Goal: Information Seeking & Learning: Learn about a topic

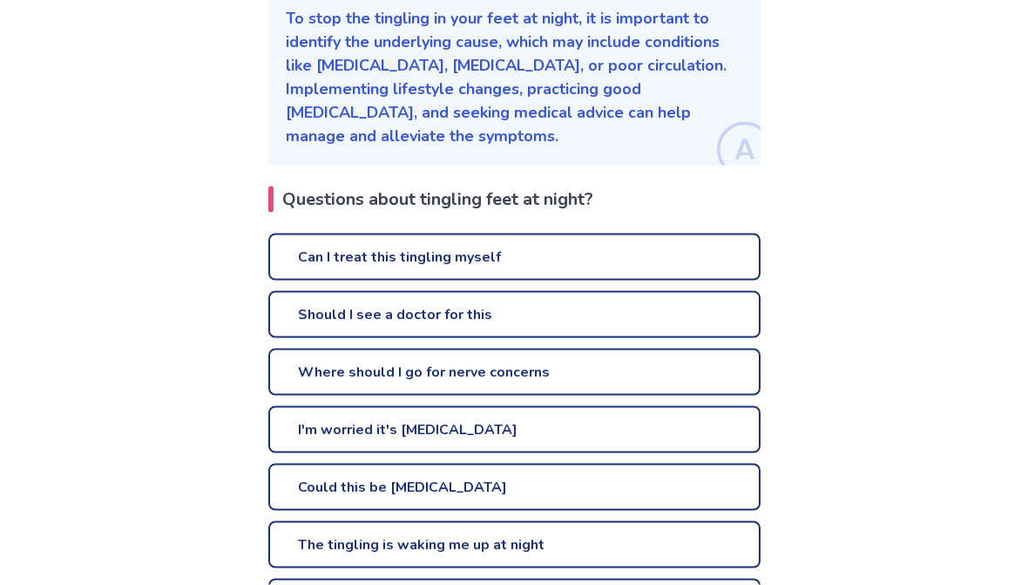
scroll to position [278, 0]
click at [701, 258] on link "Can I treat this tingling myself" at bounding box center [514, 256] width 492 height 47
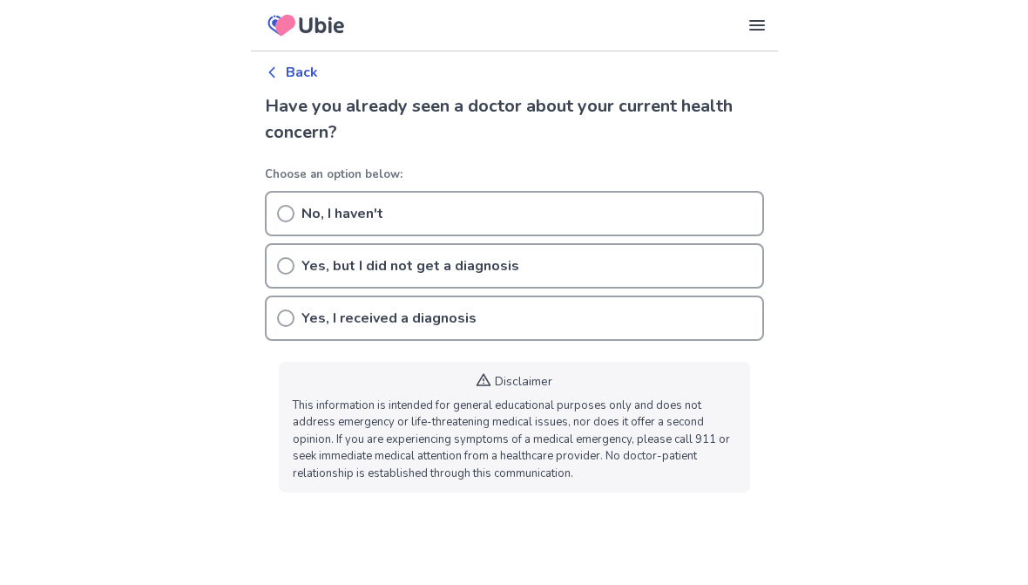
click at [815, 346] on body "Our Services Symptom Checker Doctor’s Note Checkup Medical Information Symptoms…" at bounding box center [514, 253] width 1028 height 507
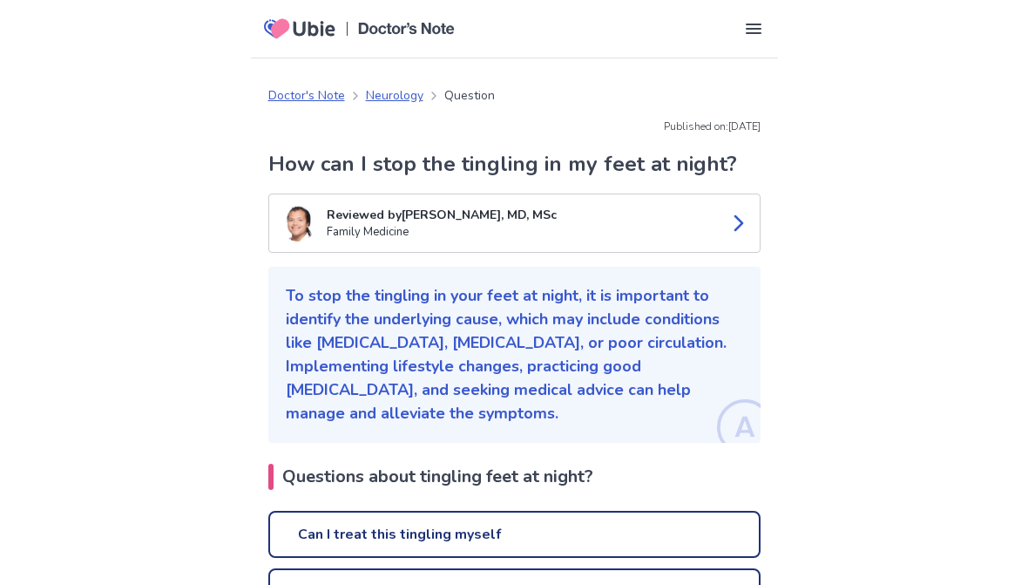
scroll to position [362, 0]
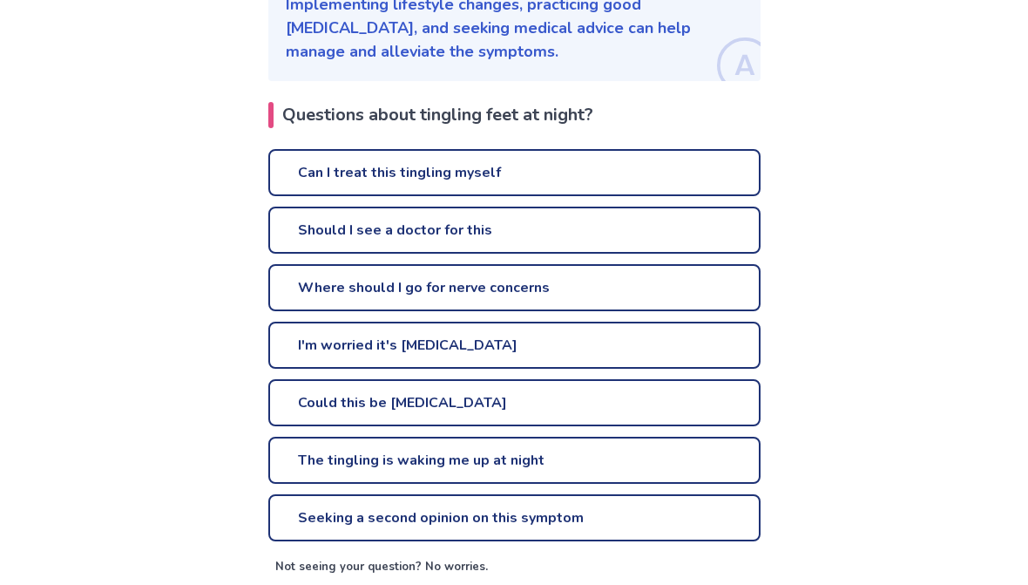
click at [643, 453] on link "The tingling is waking me up at night" at bounding box center [514, 459] width 492 height 47
